Goal: Task Accomplishment & Management: Manage account settings

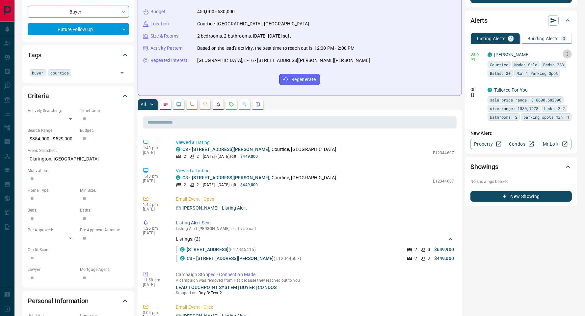
click at [569, 55] on icon "button" at bounding box center [568, 54] width 6 height 6
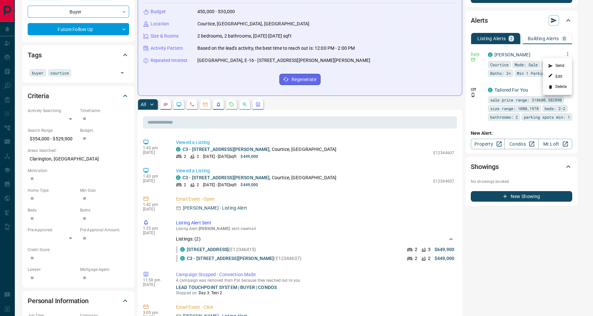
click at [550, 240] on div at bounding box center [296, 158] width 593 height 316
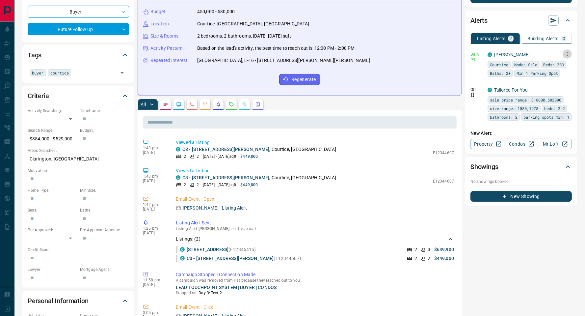
click at [569, 53] on icon "button" at bounding box center [568, 54] width 6 height 6
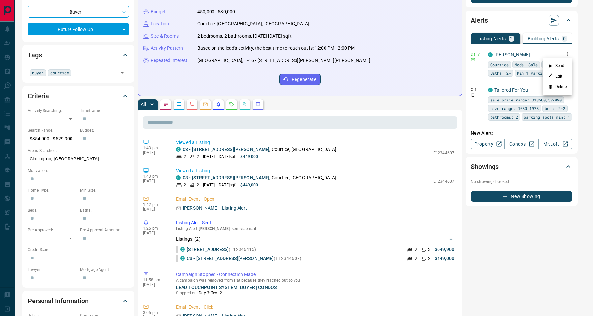
click at [562, 85] on li "Delete" at bounding box center [557, 87] width 29 height 11
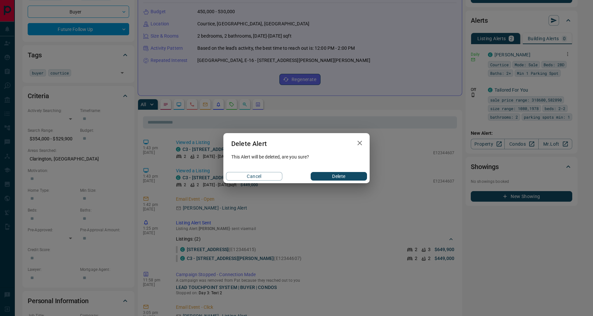
click at [347, 175] on button "Delete" at bounding box center [339, 176] width 56 height 9
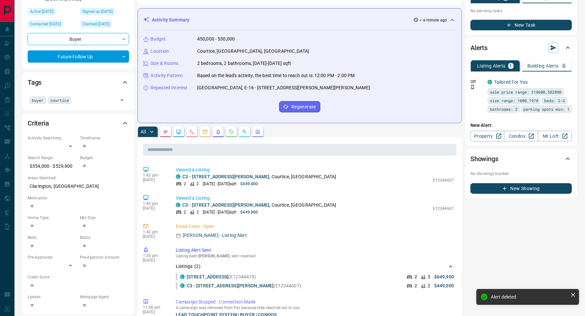
scroll to position [79, 0]
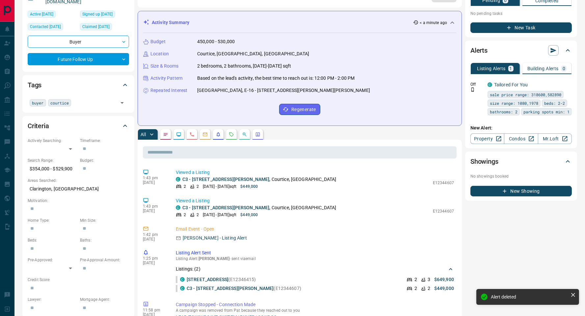
click at [520, 139] on link "Condos" at bounding box center [521, 138] width 34 height 11
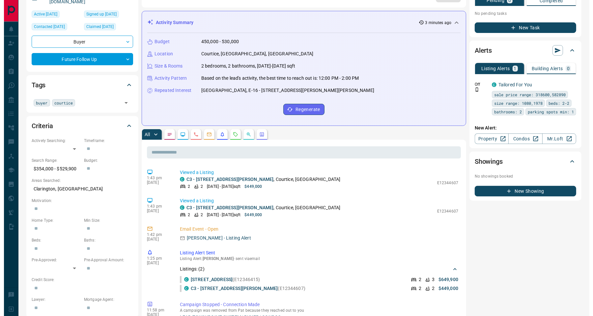
scroll to position [0, 0]
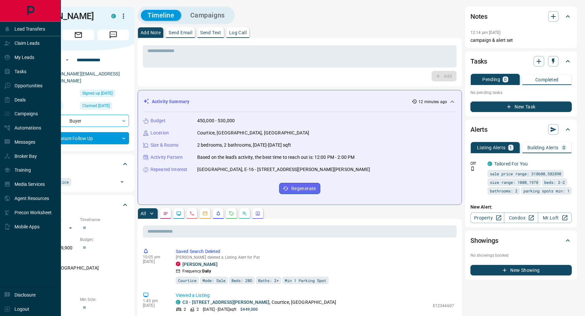
click at [18, 55] on p "My Leads" at bounding box center [24, 57] width 20 height 5
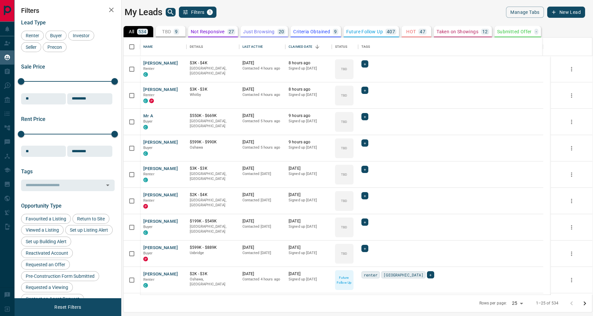
scroll to position [249, 461]
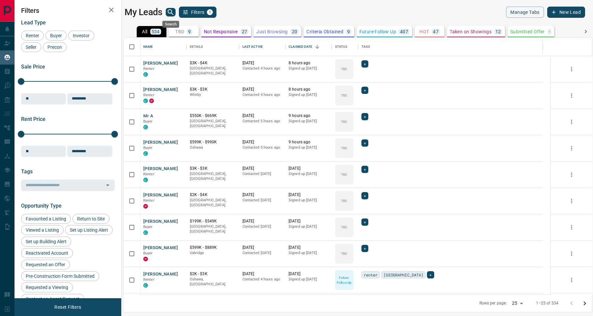
click at [171, 12] on icon "search button" at bounding box center [171, 12] width 8 height 8
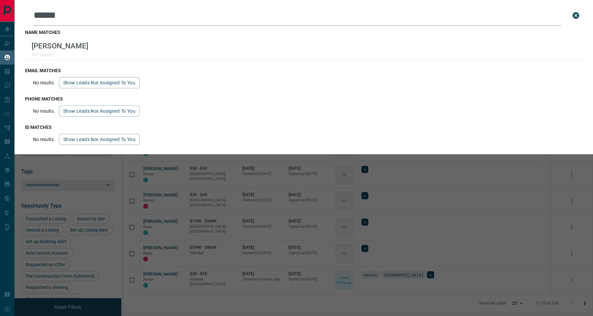
type input "******"
